Goal: Information Seeking & Learning: Learn about a topic

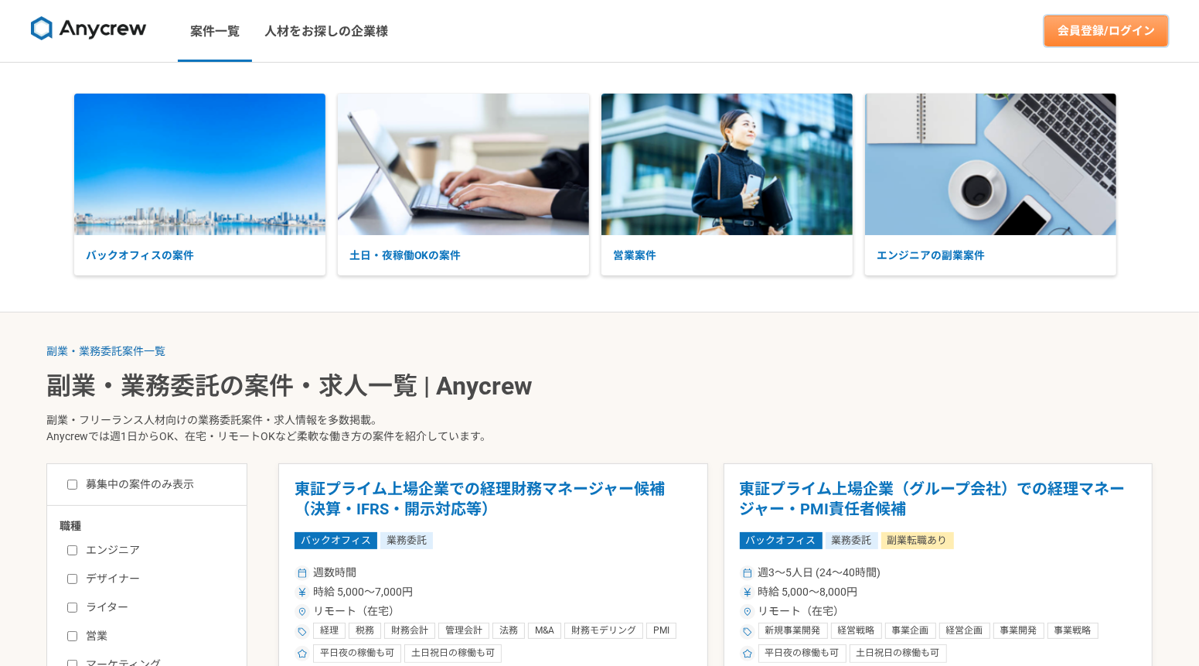
click at [1107, 30] on link "会員登録/ログイン" at bounding box center [1107, 30] width 124 height 31
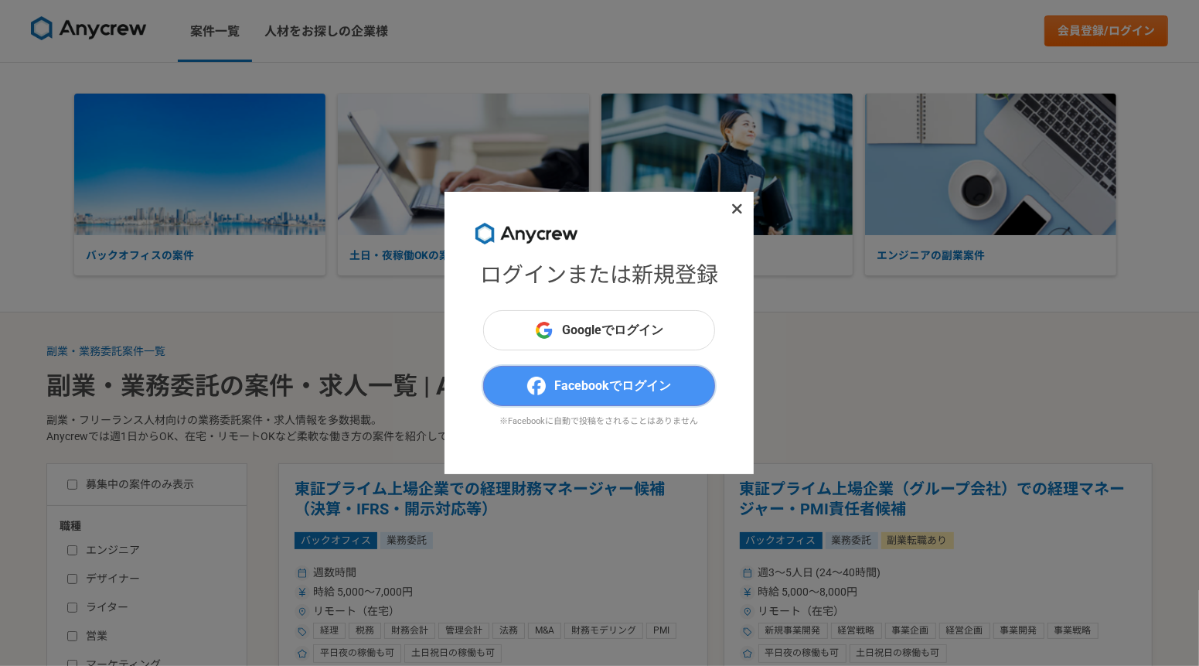
click at [619, 366] on button "Facebookでログイン" at bounding box center [599, 386] width 232 height 40
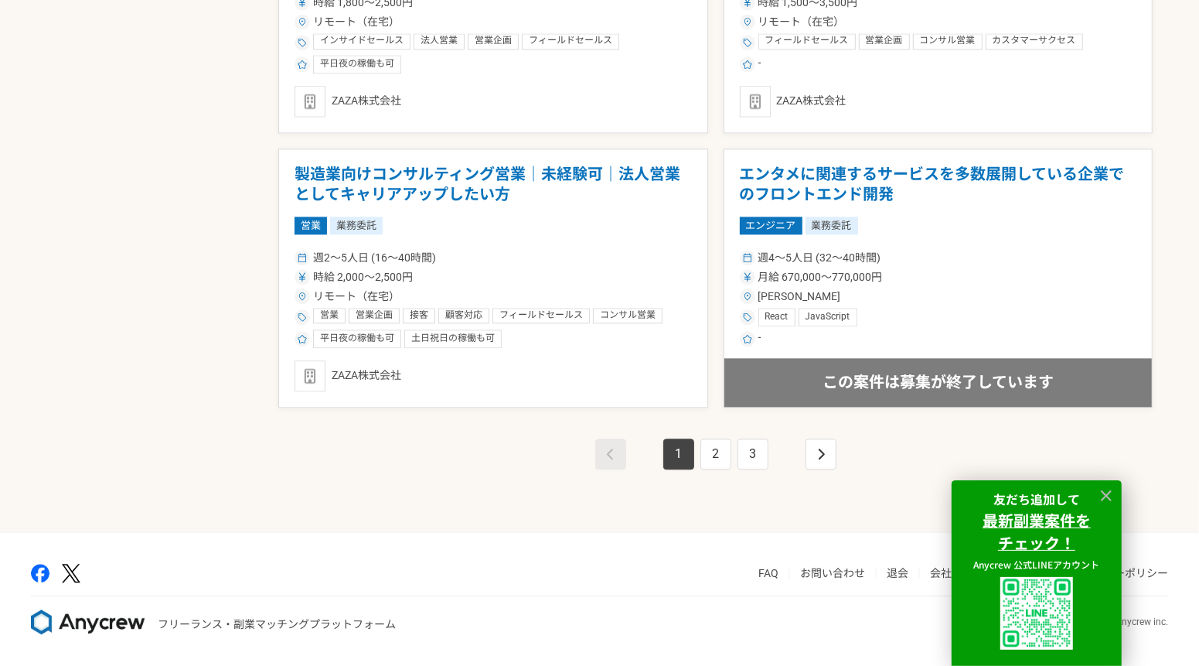
scroll to position [2673, 0]
click at [725, 456] on link "2" at bounding box center [716, 453] width 31 height 31
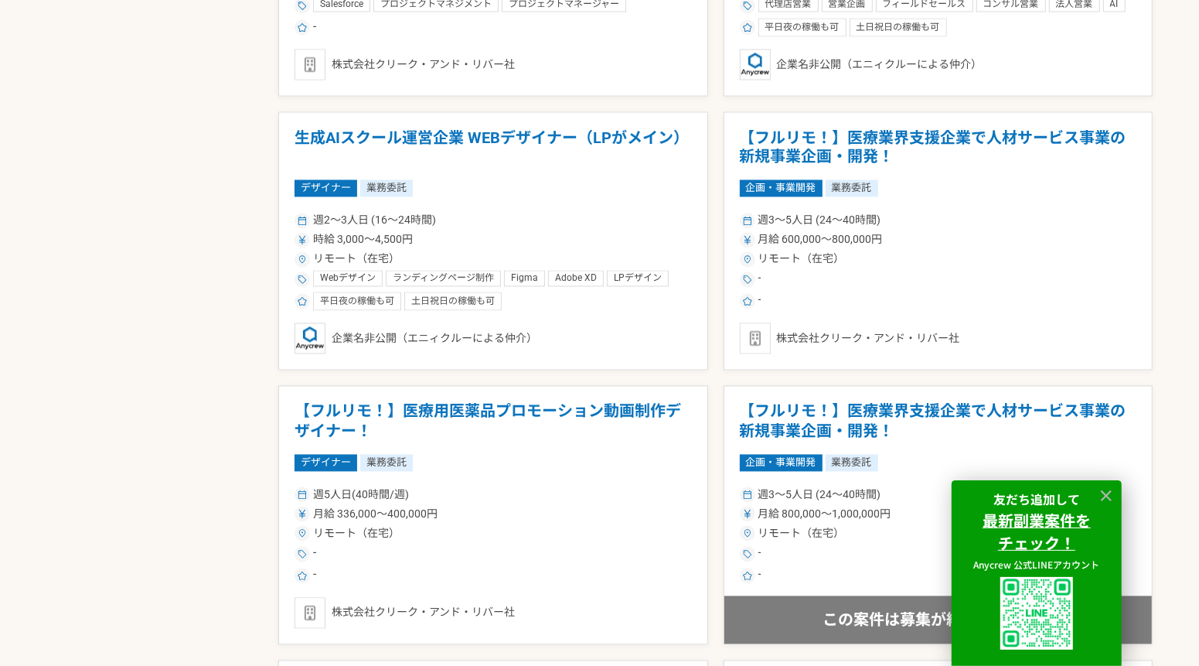
scroll to position [2156, 0]
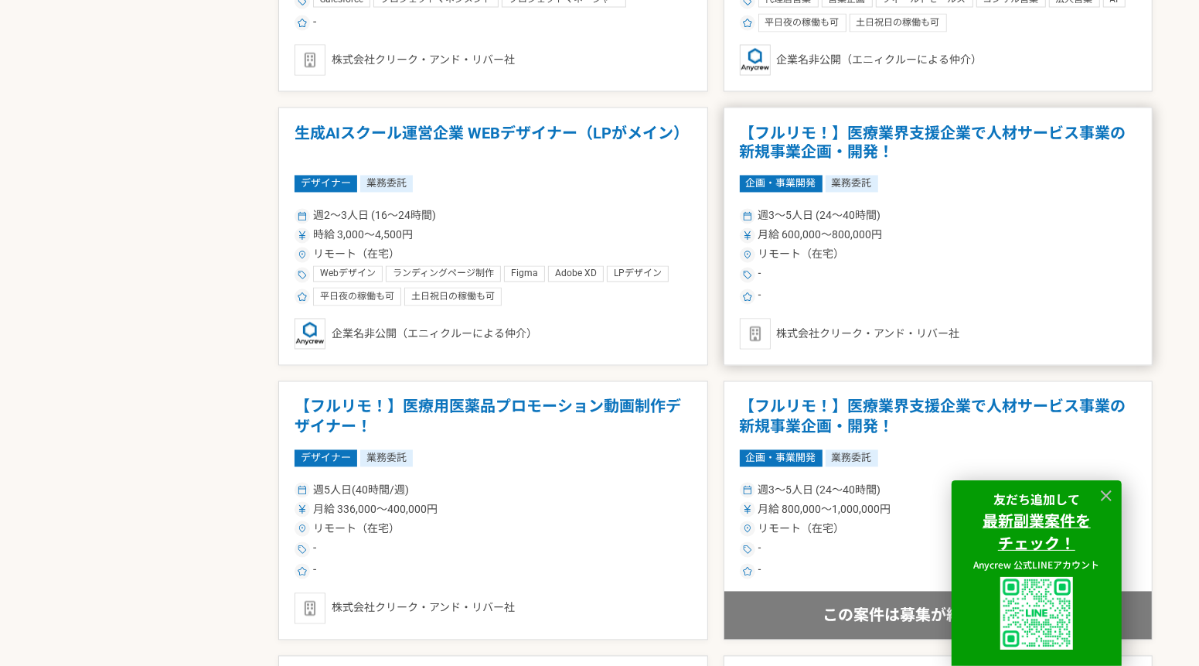
click at [941, 152] on h1 "【フルリモ！】医療業界支援企業で人材サービス事業の新規事業企画・開発！" at bounding box center [938, 143] width 397 height 39
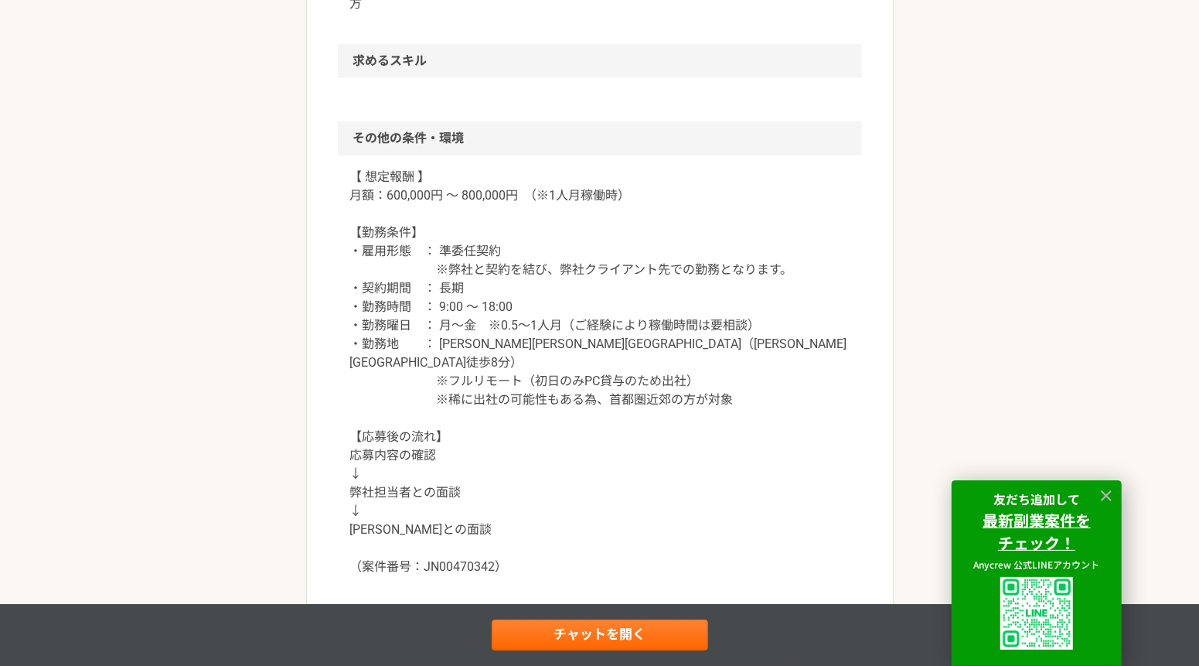
scroll to position [1257, 0]
